Goal: Task Accomplishment & Management: Manage account settings

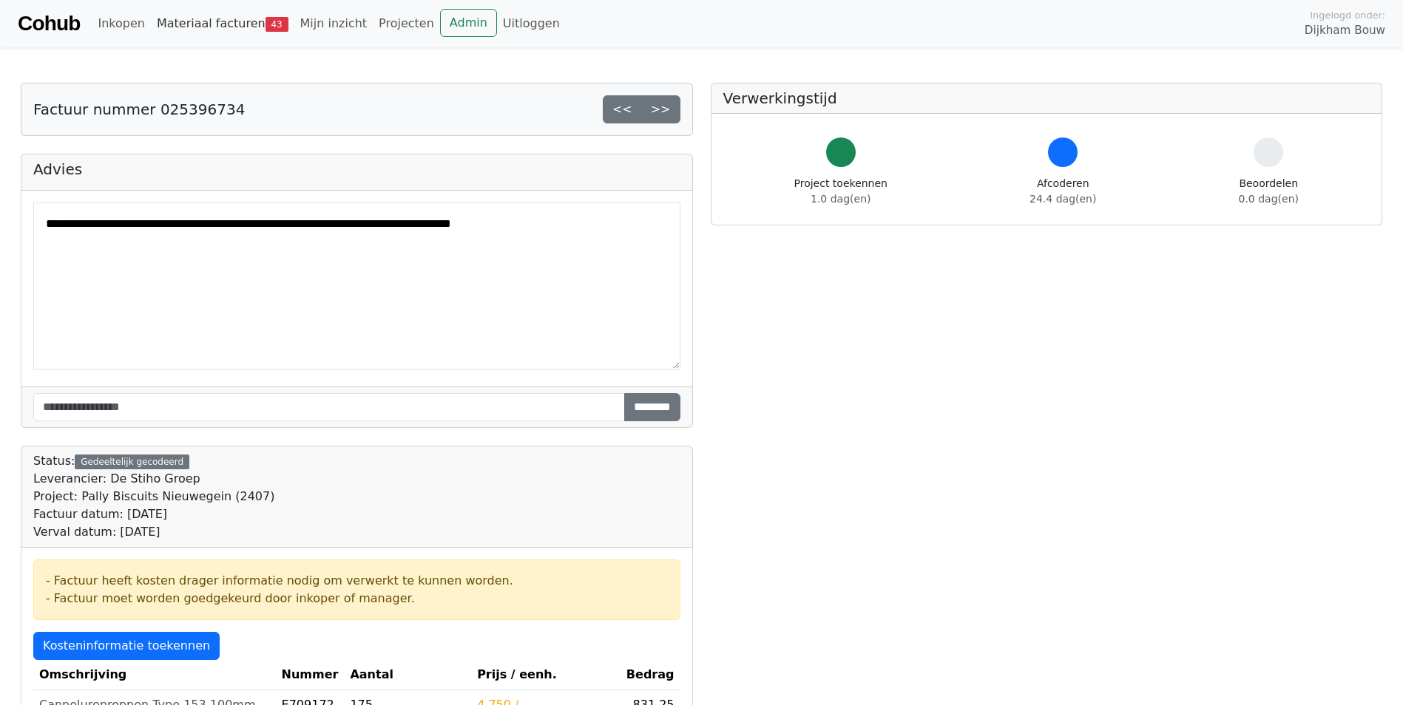
click at [223, 29] on link "Materiaal facturen 43" at bounding box center [222, 24] width 143 height 30
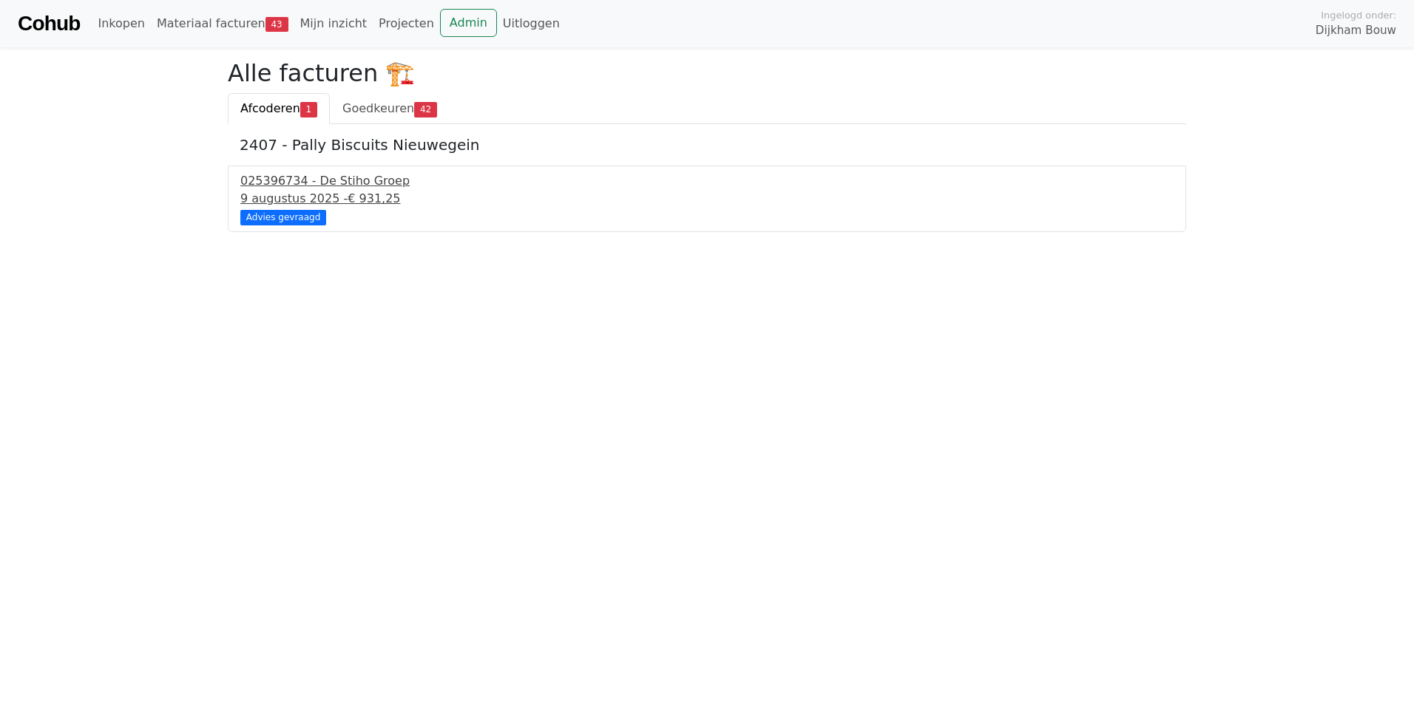
click at [284, 185] on div "025396734 - De Stiho Groep" at bounding box center [706, 181] width 933 height 18
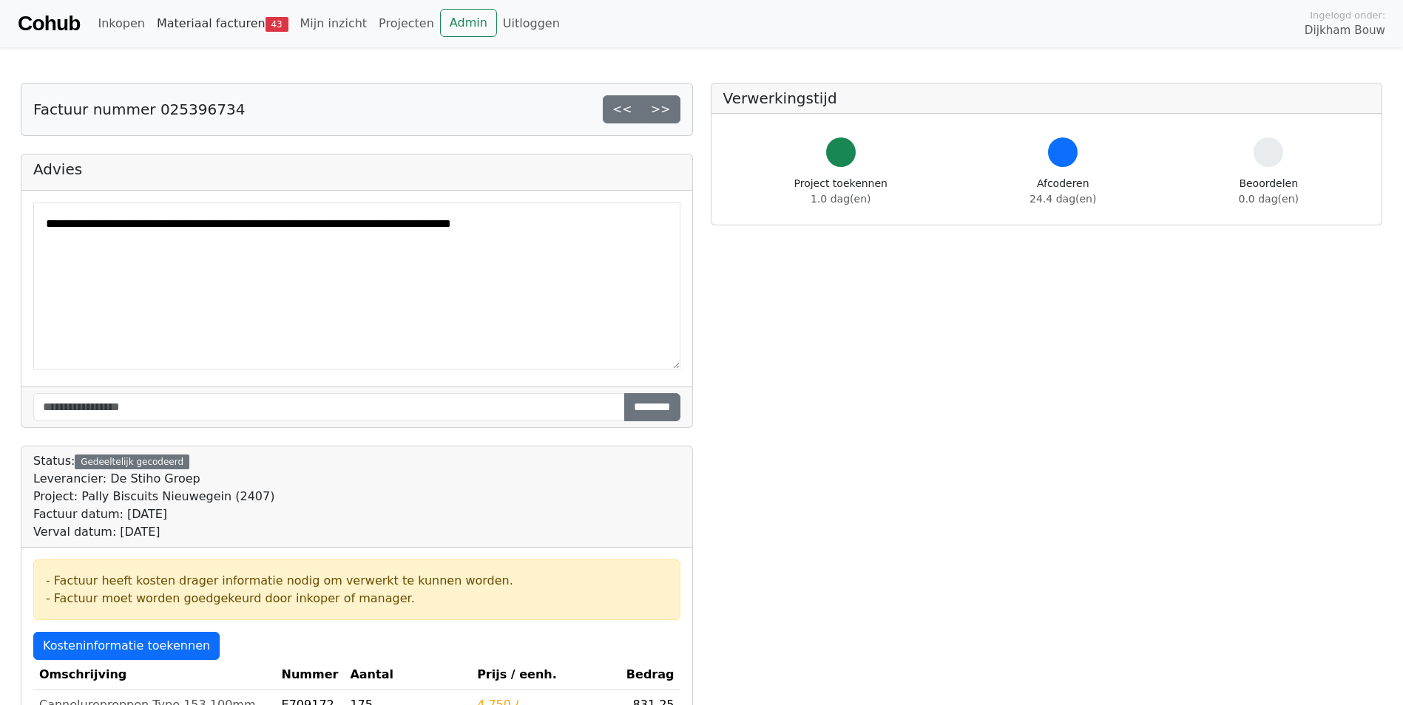
click at [235, 24] on link "Materiaal facturen 43" at bounding box center [222, 24] width 143 height 30
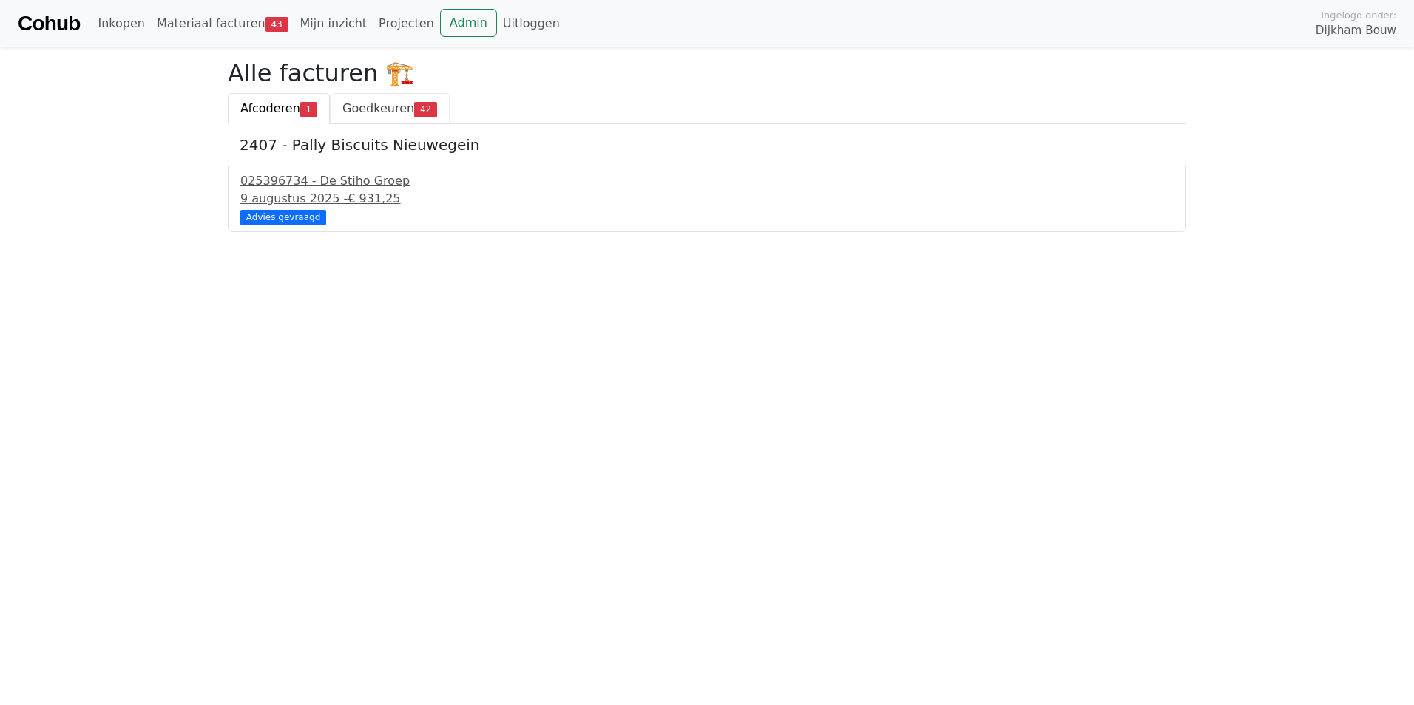
click at [393, 108] on span "Goedkeuren" at bounding box center [378, 108] width 72 height 14
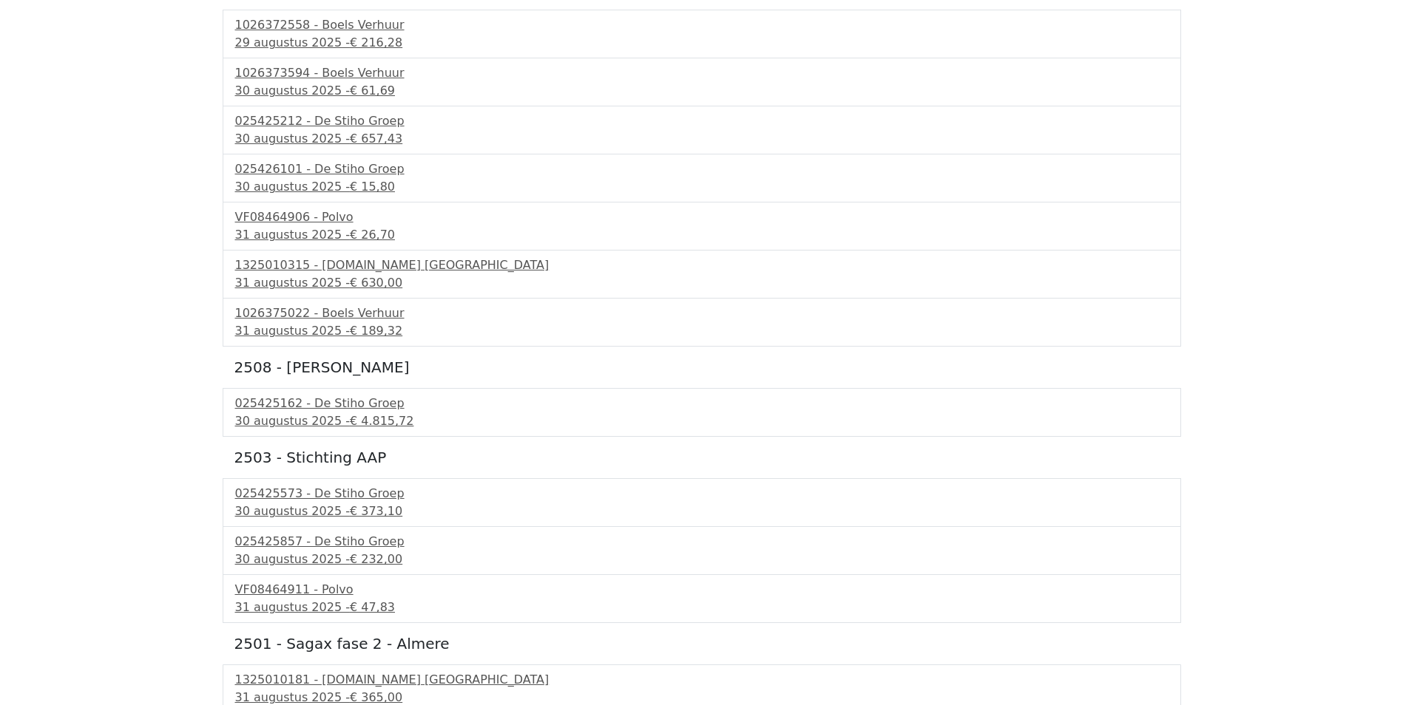
scroll to position [1954, 0]
